Goal: Task Accomplishment & Management: Manage account settings

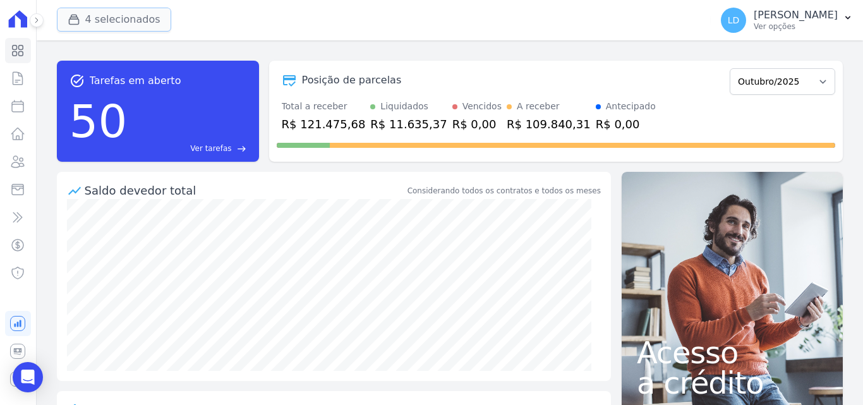
click at [109, 16] on button "4 selecionados" at bounding box center [114, 20] width 114 height 24
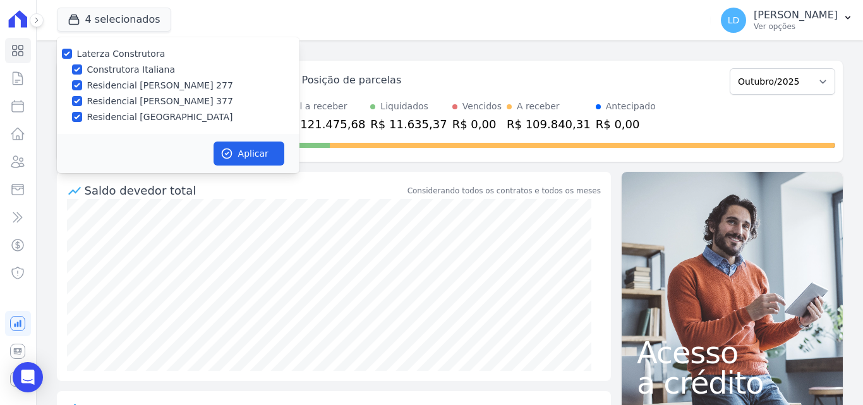
click at [324, 32] on div "4 selecionados Laterza Construtora Construtora Italiana Residencial [PERSON_NAM…" at bounding box center [381, 20] width 649 height 42
click at [20, 194] on icon at bounding box center [17, 189] width 11 height 11
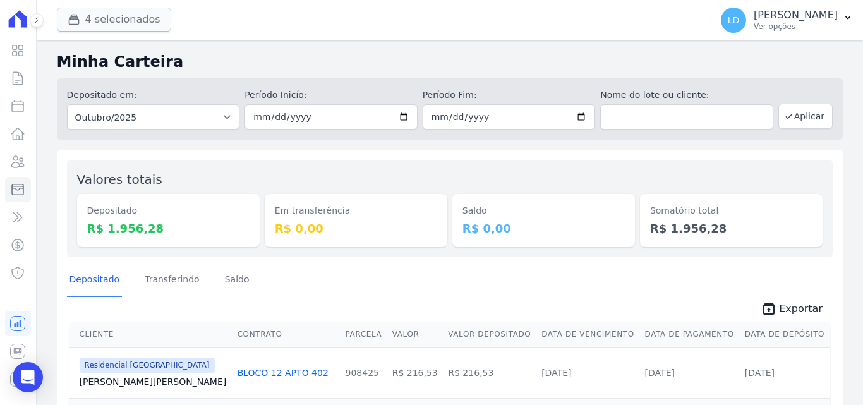
click at [116, 17] on button "4 selecionados" at bounding box center [114, 20] width 114 height 24
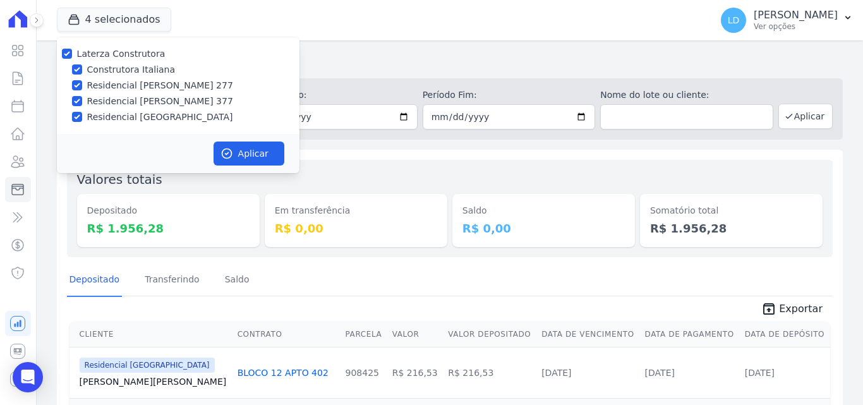
click at [114, 59] on label "Laterza Construtora" at bounding box center [121, 54] width 88 height 10
click at [72, 59] on input "Laterza Construtora" at bounding box center [67, 54] width 10 height 10
checkbox input "false"
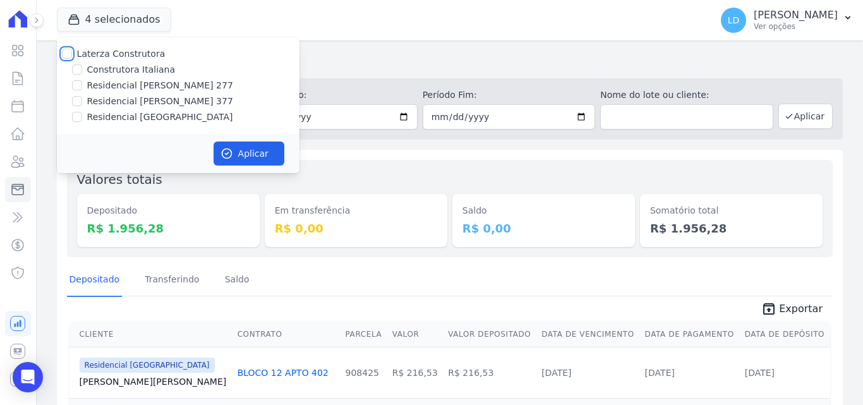
checkbox input "false"
drag, startPoint x: 121, startPoint y: 69, endPoint x: 160, endPoint y: 107, distance: 54.9
click at [121, 71] on label "Construtora Italiana" at bounding box center [131, 69] width 88 height 13
click at [82, 71] on input "Construtora Italiana" at bounding box center [77, 69] width 10 height 10
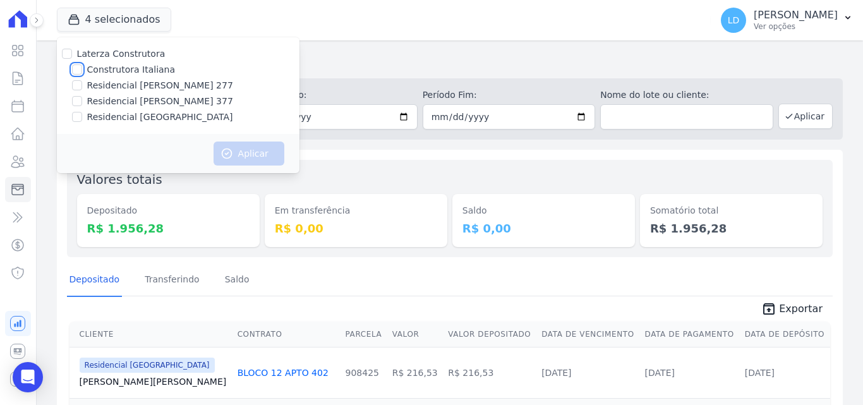
checkbox input "true"
click at [227, 151] on icon "button" at bounding box center [226, 153] width 13 height 13
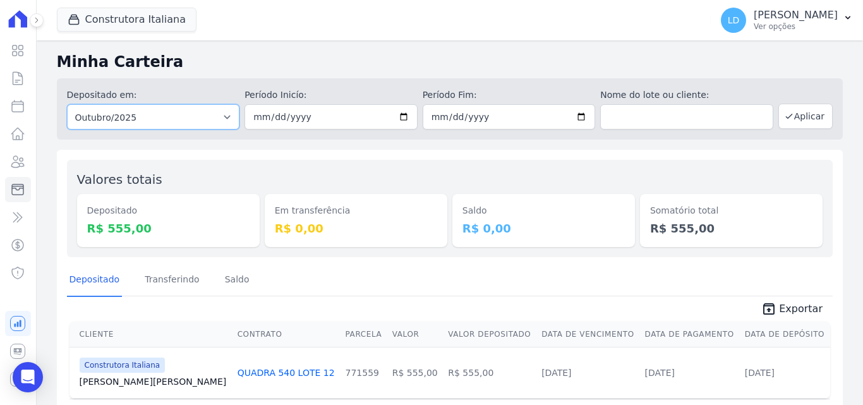
click at [162, 110] on select "Todos os meses Abril/2024 Maio/2024 Junho/2024 Julho/2024 Agosto/2024 Setembro/…" at bounding box center [153, 116] width 173 height 25
select select "09/2025"
click at [67, 104] on select "Todos os meses Abril/2024 Maio/2024 Junho/2024 Julho/2024 Agosto/2024 Setembro/…" at bounding box center [153, 116] width 173 height 25
click at [801, 116] on button "Aplicar" at bounding box center [805, 116] width 54 height 25
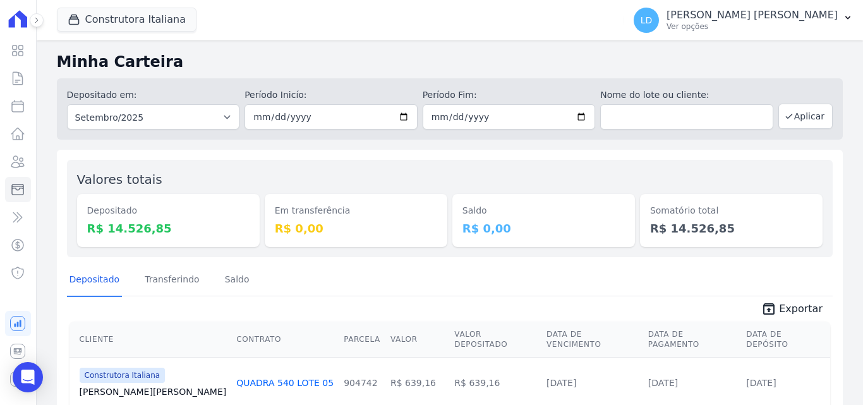
drag, startPoint x: 86, startPoint y: 230, endPoint x: 157, endPoint y: 231, distance: 70.7
click at [157, 231] on div "Depositado R$ 14.526,85" at bounding box center [168, 220] width 182 height 53
copy dd "R$ 14.526,85"
click at [115, 26] on button "Construtora Italiana" at bounding box center [127, 20] width 140 height 24
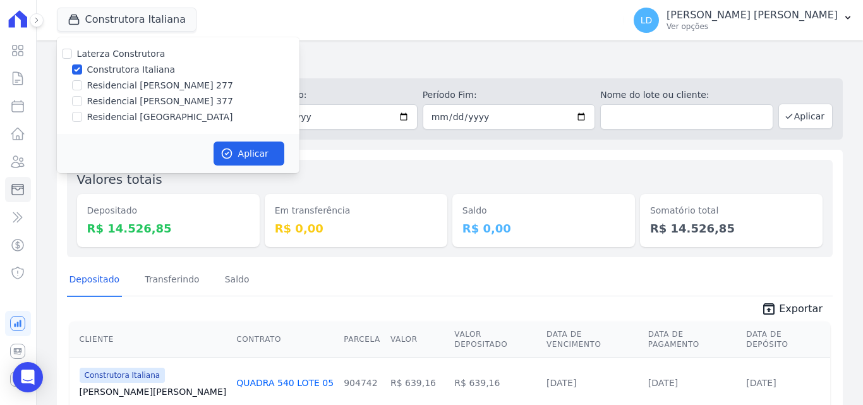
click at [107, 67] on label "Construtora Italiana" at bounding box center [131, 69] width 88 height 13
click at [82, 67] on input "Construtora Italiana" at bounding box center [77, 69] width 10 height 10
checkbox input "false"
click at [107, 85] on label "Residencial [PERSON_NAME] 277" at bounding box center [160, 85] width 146 height 13
click at [82, 85] on input "Residencial [PERSON_NAME] 277" at bounding box center [77, 85] width 10 height 10
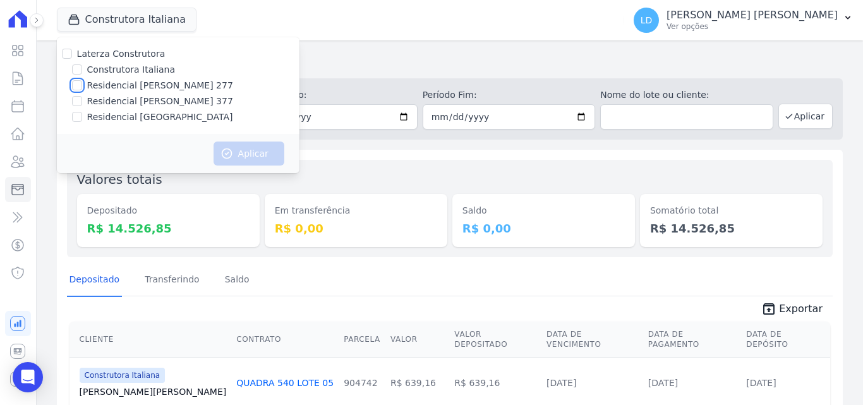
checkbox input "true"
click at [264, 156] on button "Aplicar" at bounding box center [248, 153] width 71 height 24
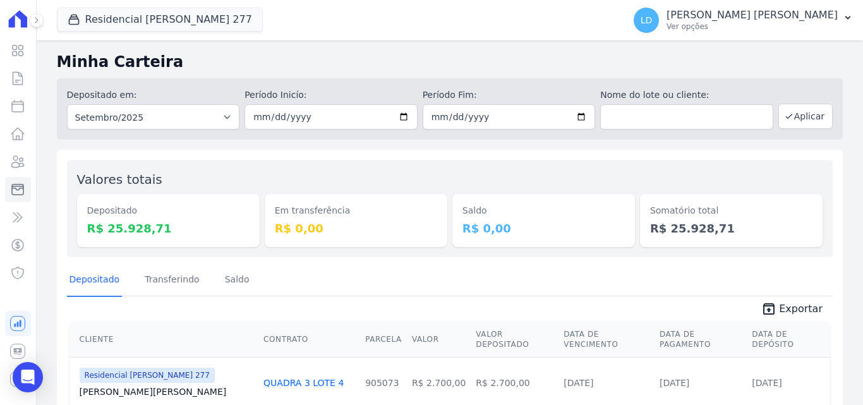
drag, startPoint x: 100, startPoint y: 228, endPoint x: 168, endPoint y: 231, distance: 67.6
click at [168, 231] on div "Depositado R$ 25.928,71" at bounding box center [168, 220] width 182 height 53
copy dd "R$ 25.928,71"
click at [136, 21] on button "Residencial Maria Da Glória 277" at bounding box center [160, 20] width 206 height 24
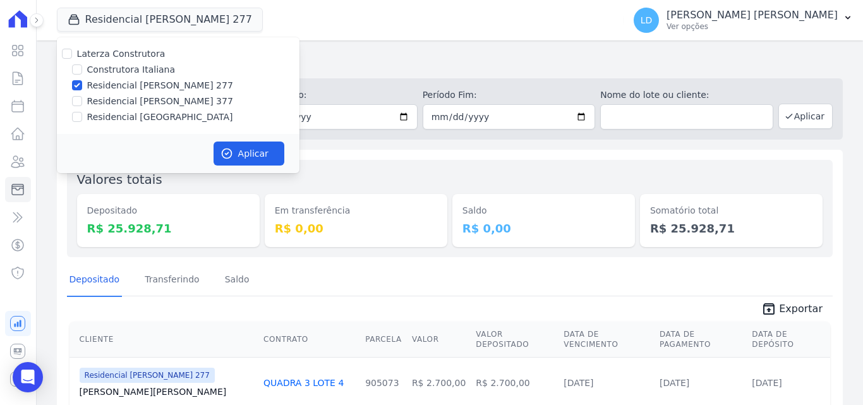
click at [117, 87] on label "Residencial [PERSON_NAME] 277" at bounding box center [160, 85] width 146 height 13
click at [82, 87] on input "Residencial [PERSON_NAME] 277" at bounding box center [77, 85] width 10 height 10
checkbox input "false"
click at [118, 102] on label "Residencial [PERSON_NAME] 377" at bounding box center [160, 101] width 146 height 13
click at [82, 102] on input "Residencial [PERSON_NAME] 377" at bounding box center [77, 101] width 10 height 10
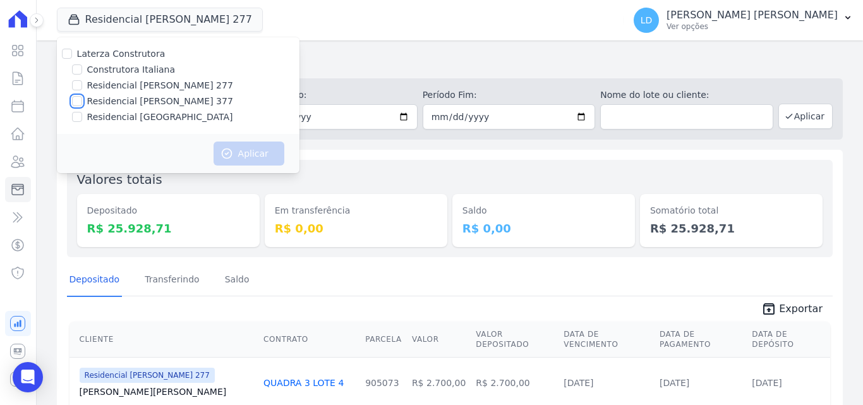
checkbox input "true"
click at [258, 159] on button "Aplicar" at bounding box center [248, 153] width 71 height 24
drag, startPoint x: 84, startPoint y: 210, endPoint x: 79, endPoint y: 224, distance: 14.2
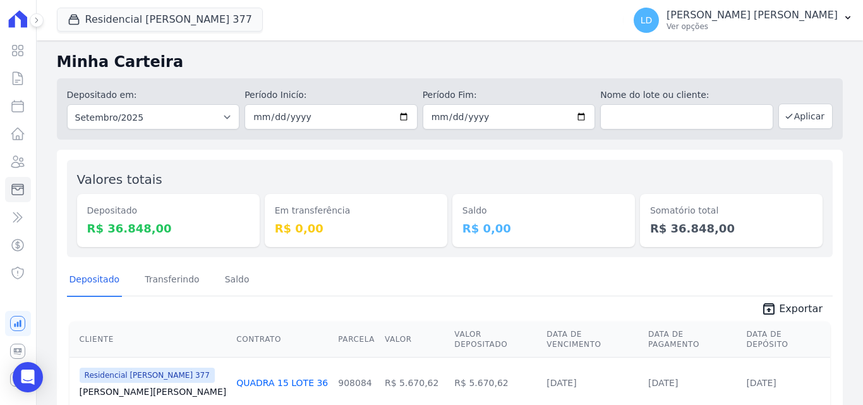
drag, startPoint x: 79, startPoint y: 224, endPoint x: 331, endPoint y: 83, distance: 288.3
click at [395, 68] on h2 "Minha Carteira" at bounding box center [449, 62] width 785 height 23
drag, startPoint x: 81, startPoint y: 229, endPoint x: 172, endPoint y: 230, distance: 90.3
click at [172, 230] on div "Depositado R$ 36.848,00" at bounding box center [168, 220] width 182 height 53
copy dd "R$ 36.848,00"
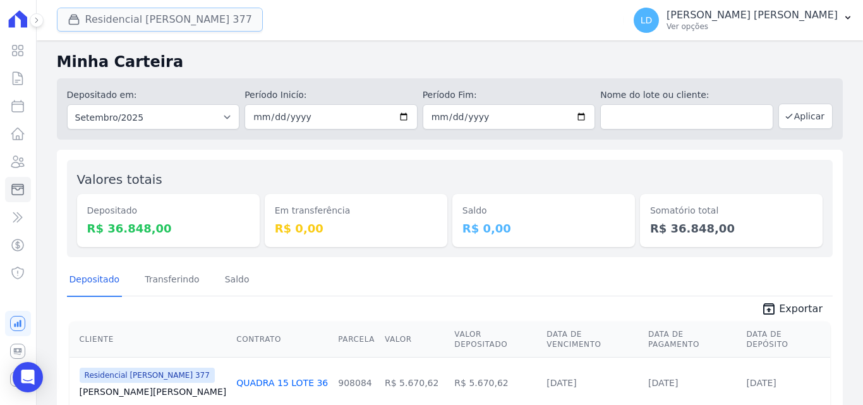
click at [131, 16] on button "Residencial Maria Da Glória 377" at bounding box center [160, 20] width 206 height 24
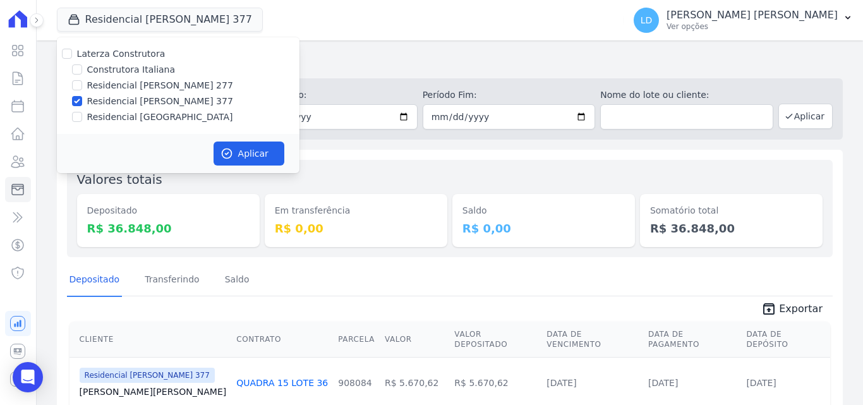
click at [110, 104] on label "Residencial [PERSON_NAME] 377" at bounding box center [160, 101] width 146 height 13
click at [82, 104] on input "Residencial [PERSON_NAME] 377" at bounding box center [77, 101] width 10 height 10
checkbox input "false"
click at [114, 118] on label "Residencial [GEOGRAPHIC_DATA]" at bounding box center [160, 116] width 146 height 13
click at [82, 118] on input "Residencial [GEOGRAPHIC_DATA]" at bounding box center [77, 117] width 10 height 10
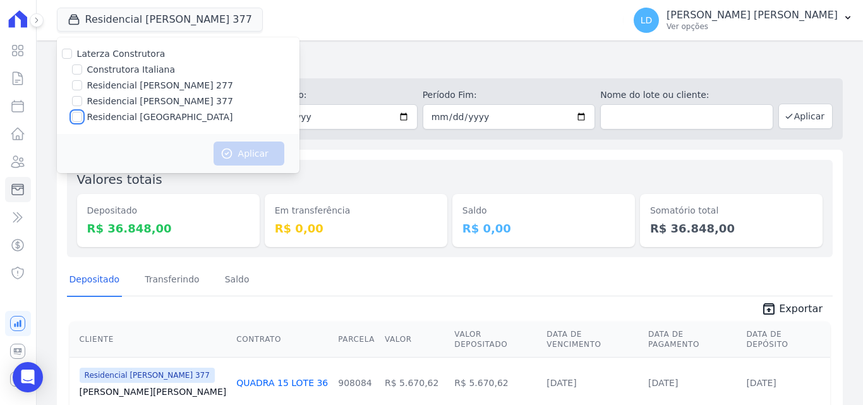
checkbox input "true"
click at [249, 159] on button "Aplicar" at bounding box center [248, 153] width 71 height 24
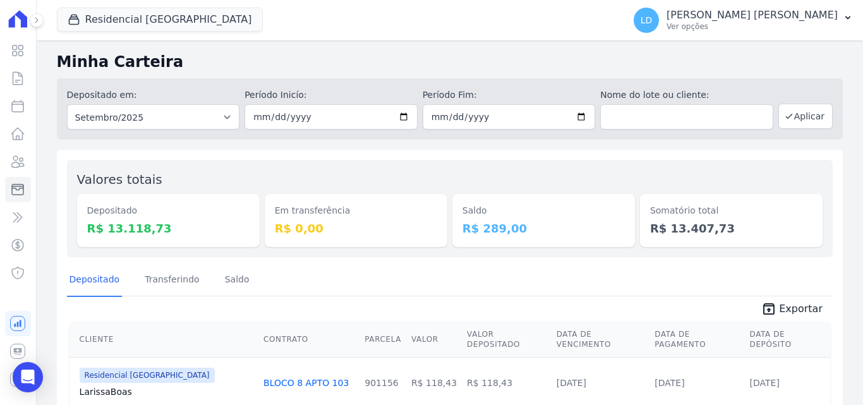
drag, startPoint x: 82, startPoint y: 230, endPoint x: 170, endPoint y: 233, distance: 88.5
click at [170, 233] on div "Depositado R$ 13.118,73" at bounding box center [168, 220] width 182 height 53
copy dd "R$ 13.118,73"
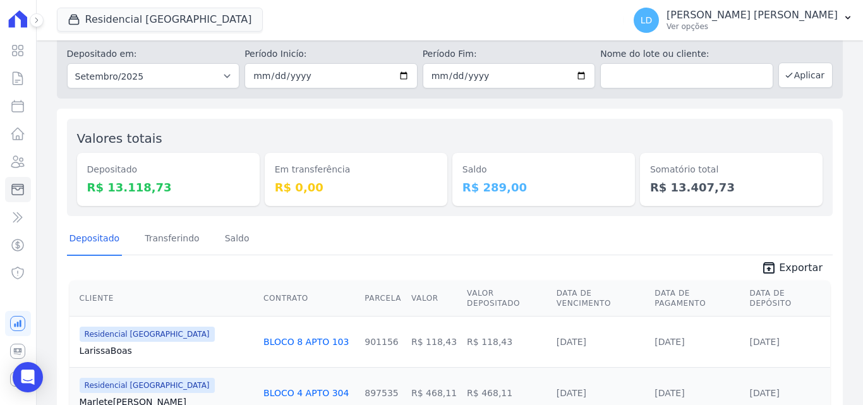
scroll to position [63, 0]
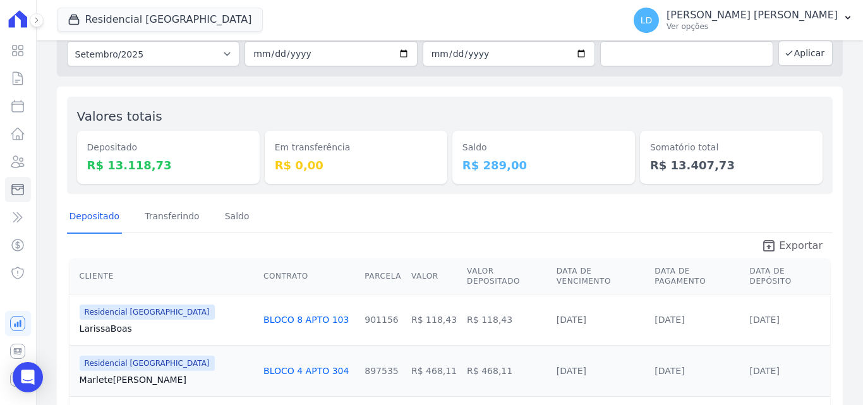
click at [785, 246] on span "Exportar" at bounding box center [801, 245] width 44 height 15
